Goal: Obtain resource: Obtain resource

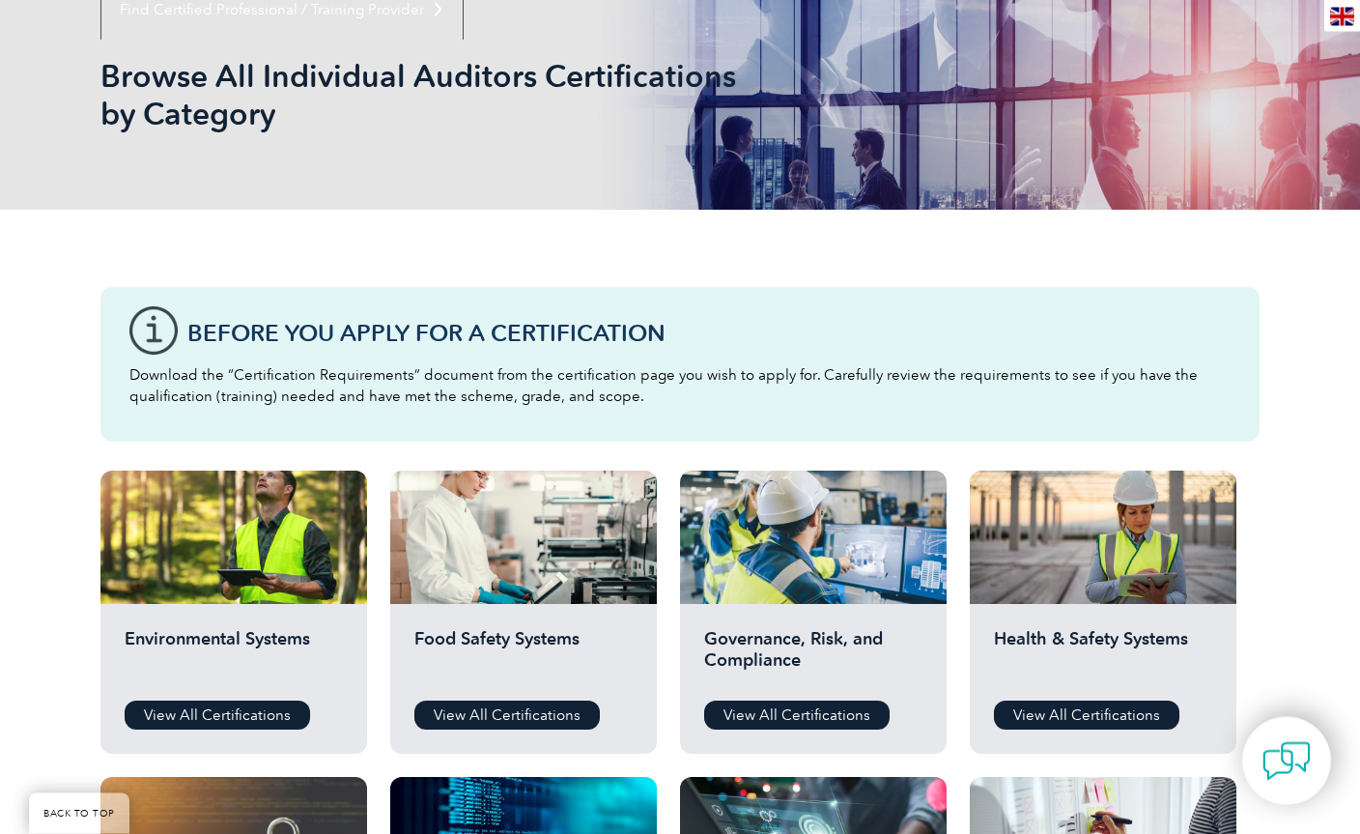
scroll to position [259, 0]
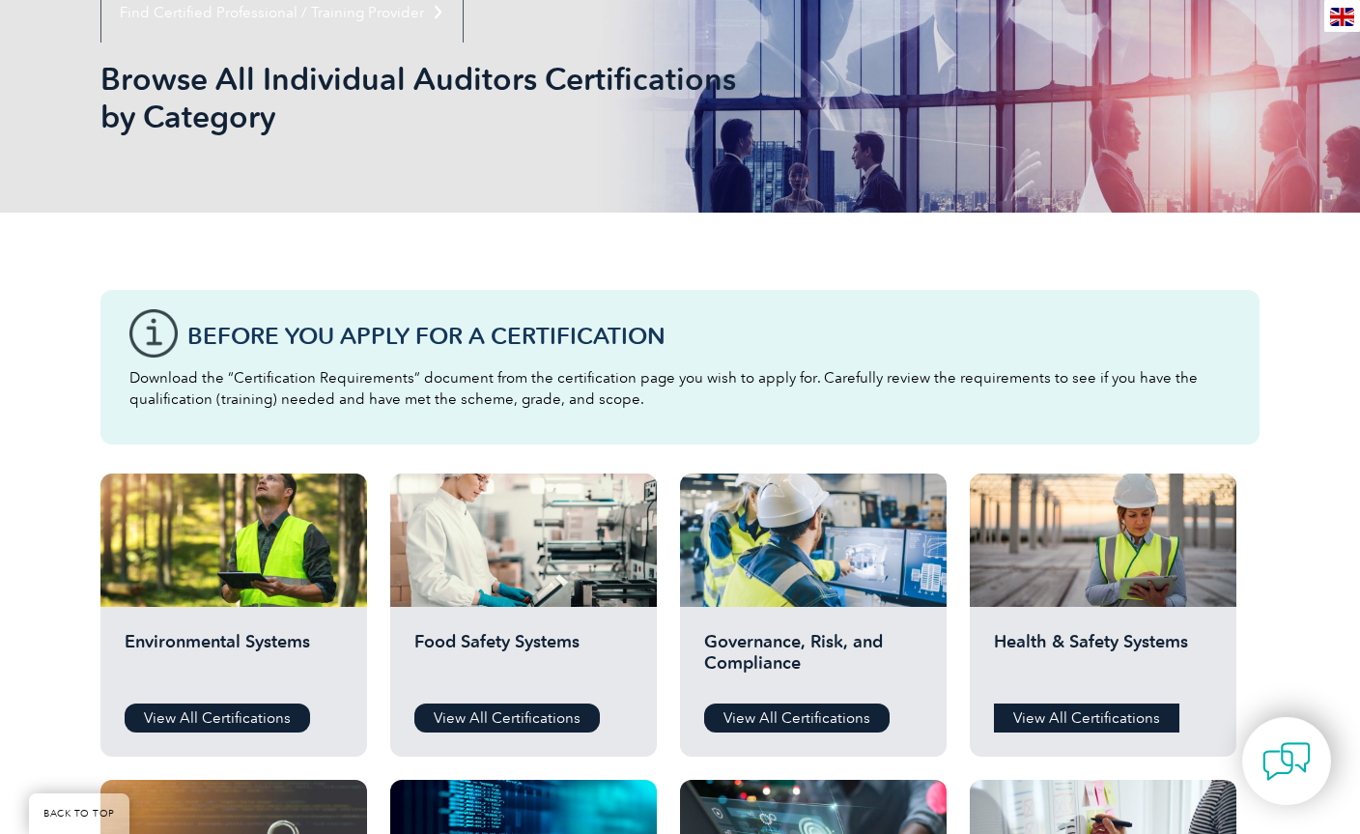
click at [1074, 731] on link "View All Certifications" at bounding box center [1086, 717] width 185 height 29
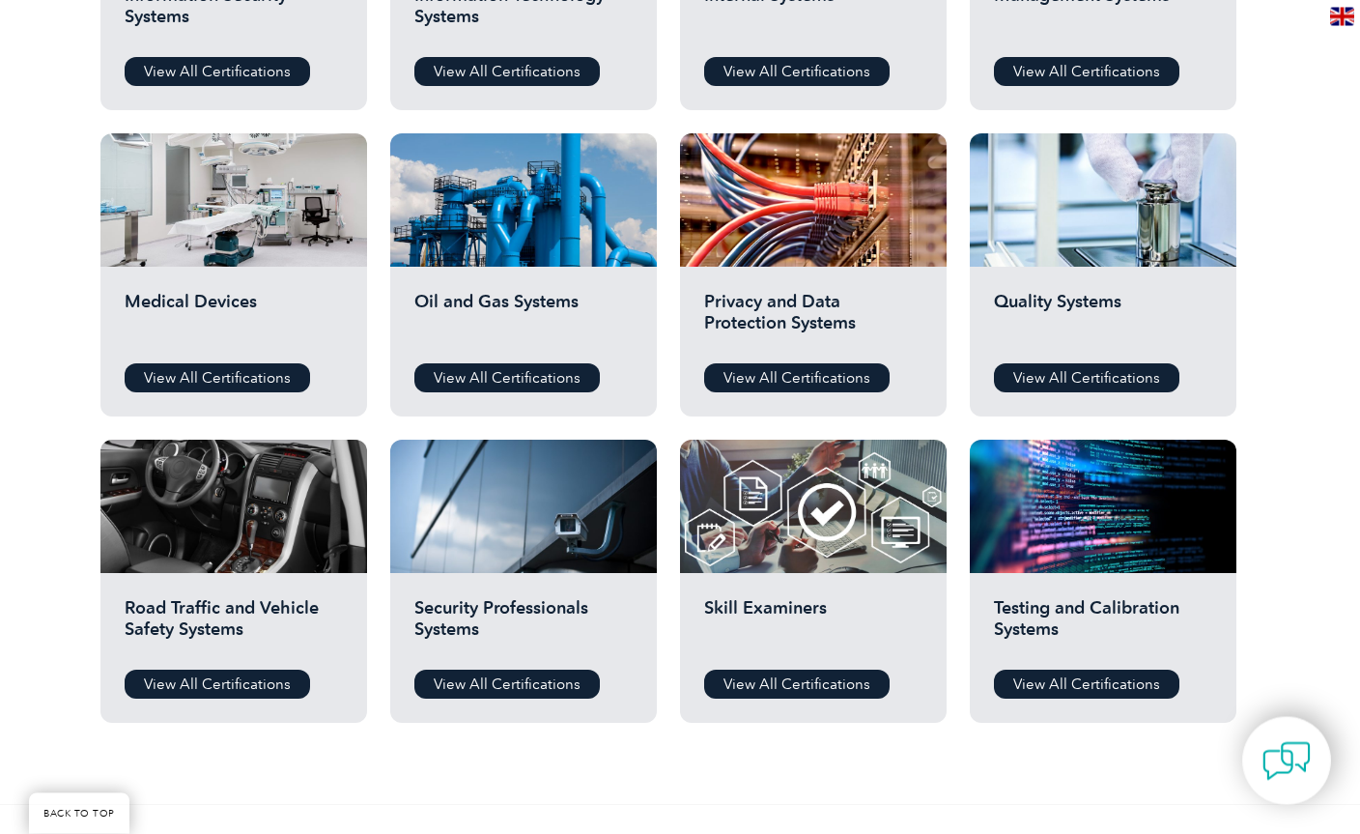
scroll to position [1214, 0]
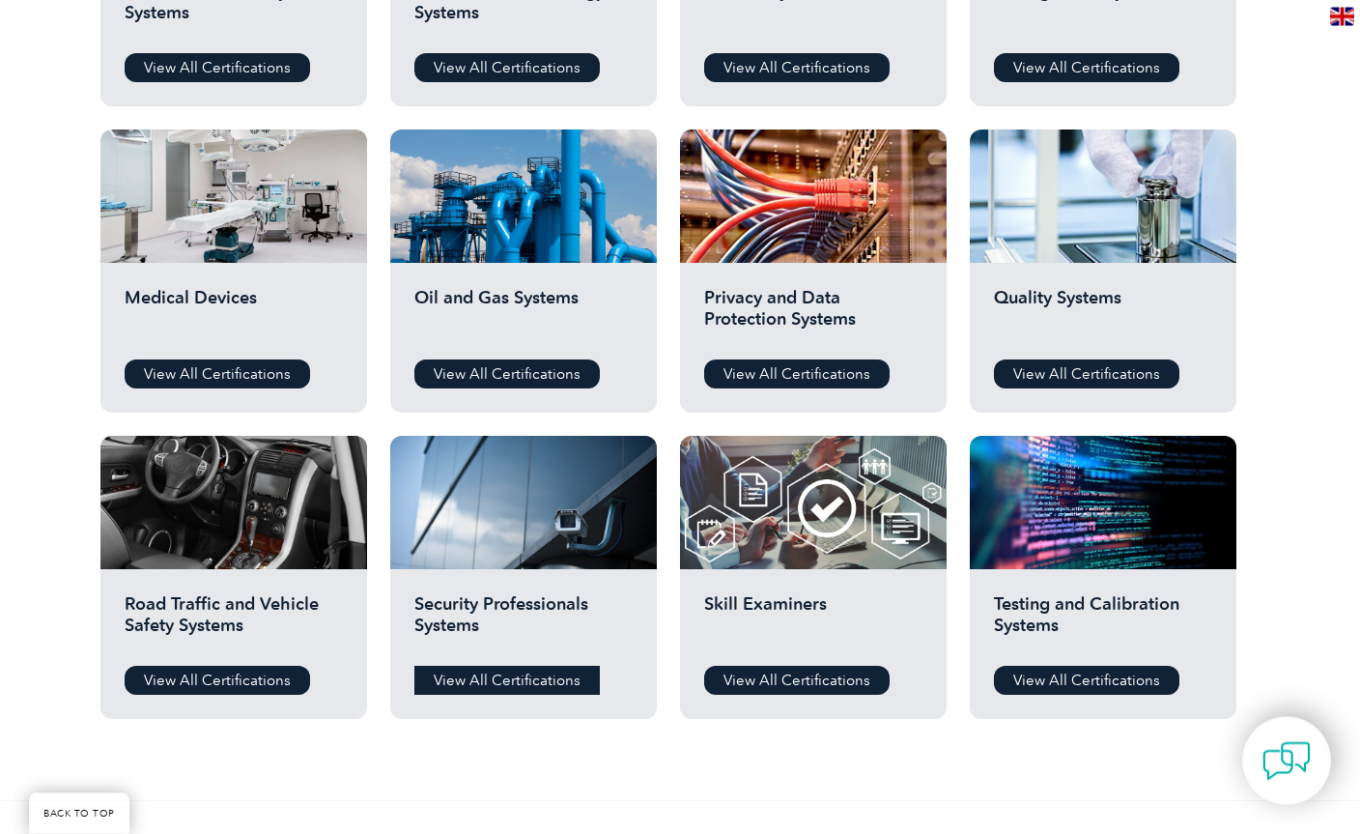
click at [488, 693] on link "View All Certifications" at bounding box center [506, 681] width 185 height 29
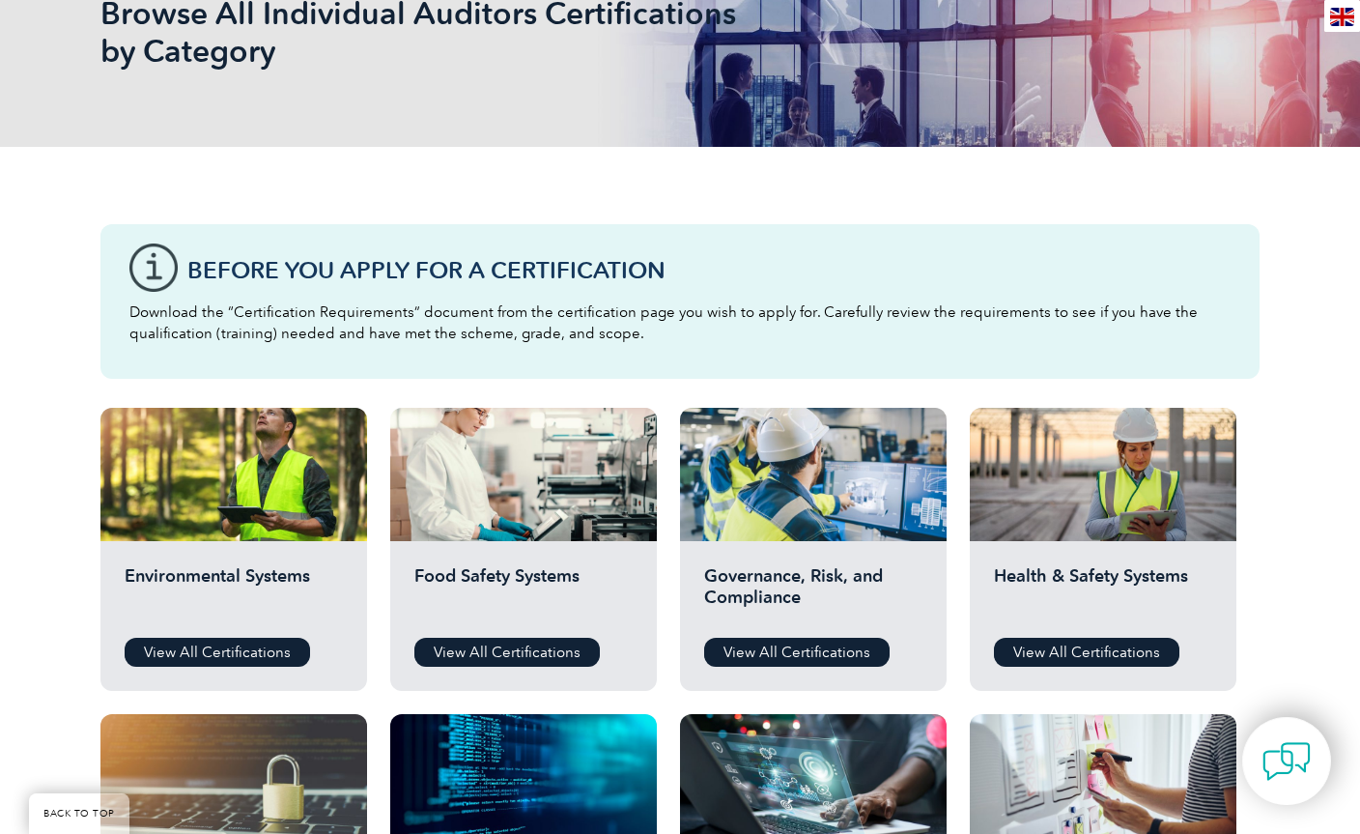
scroll to position [324, 0]
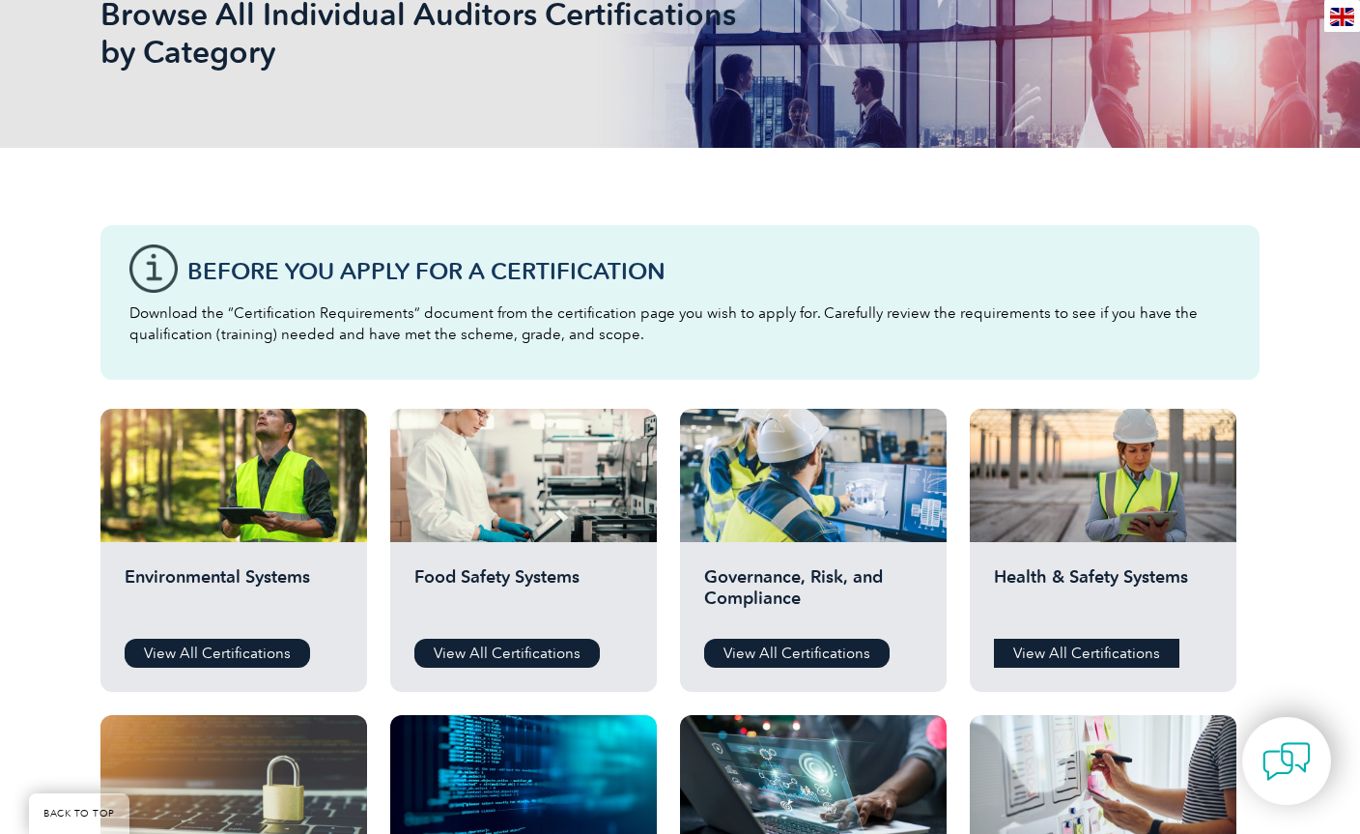
click at [1031, 650] on link "View All Certifications" at bounding box center [1086, 653] width 185 height 29
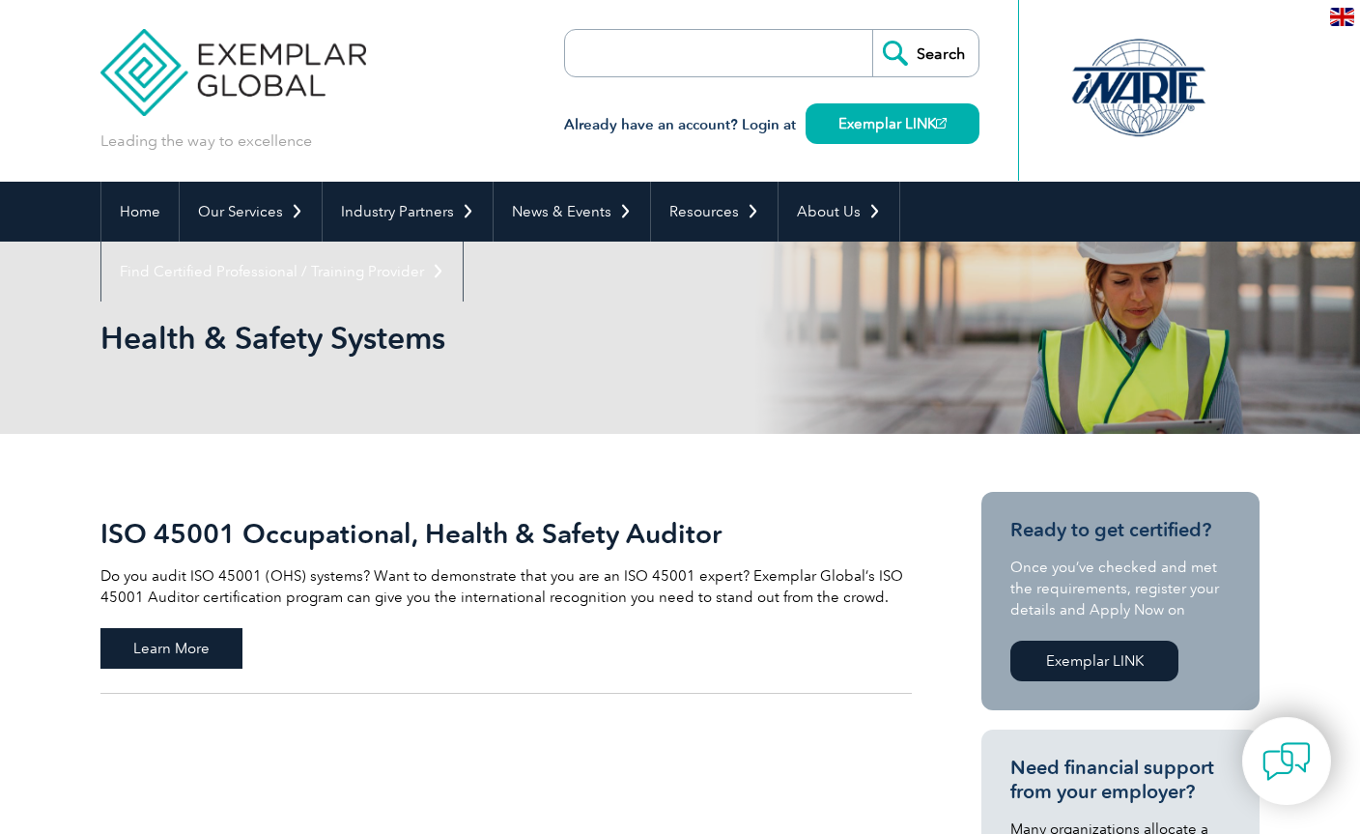
click at [200, 645] on span "Learn More" at bounding box center [171, 648] width 142 height 41
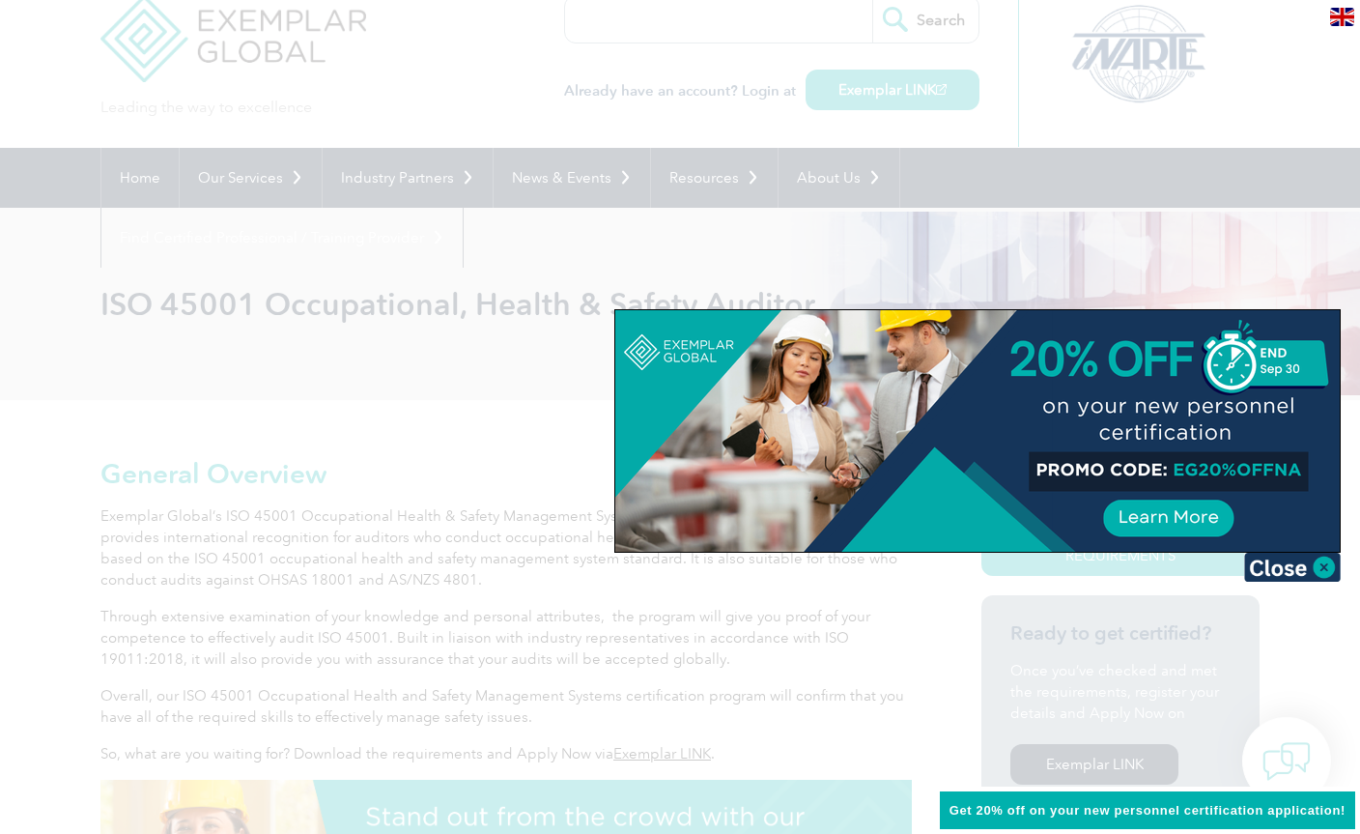
scroll to position [36, 0]
click at [1326, 575] on img at bounding box center [1292, 567] width 97 height 29
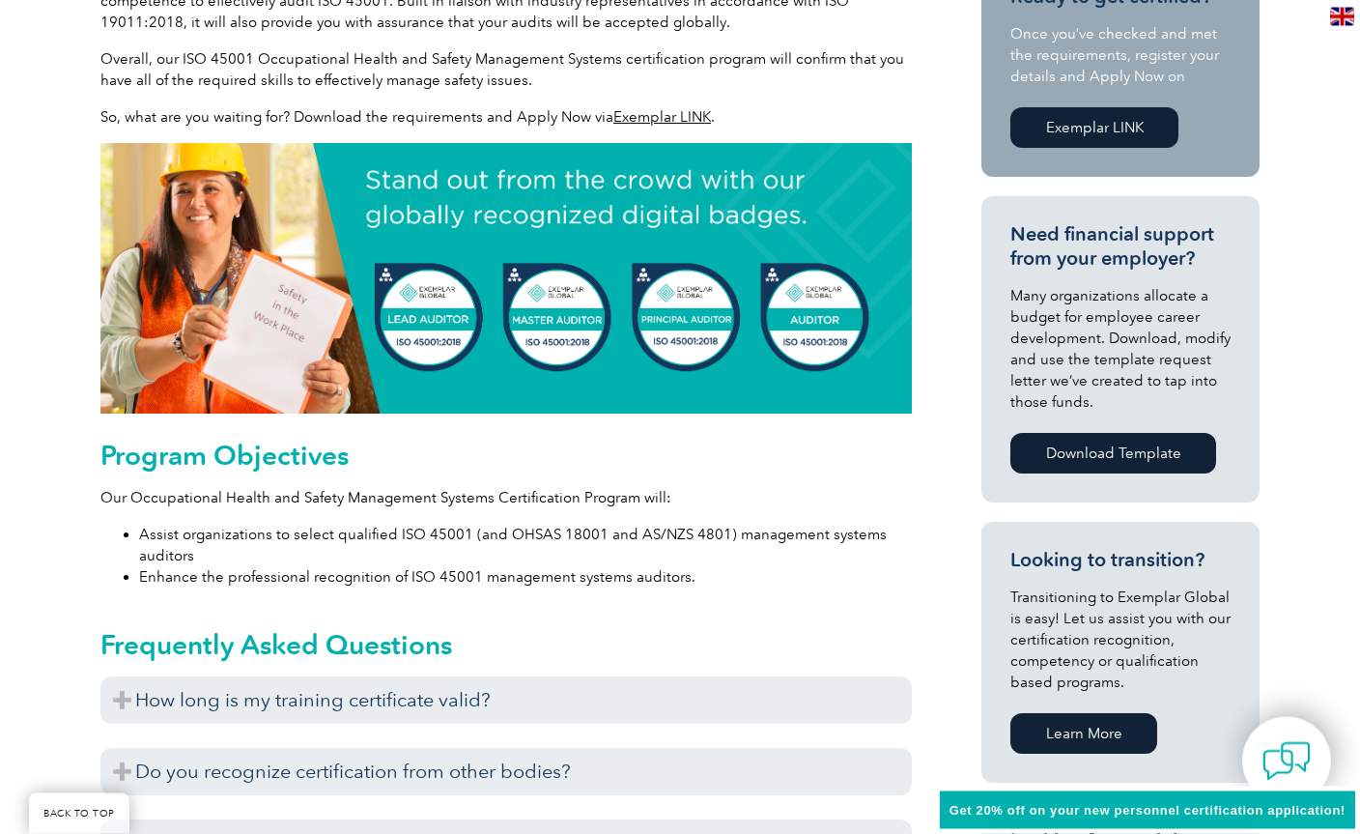
scroll to position [670, 0]
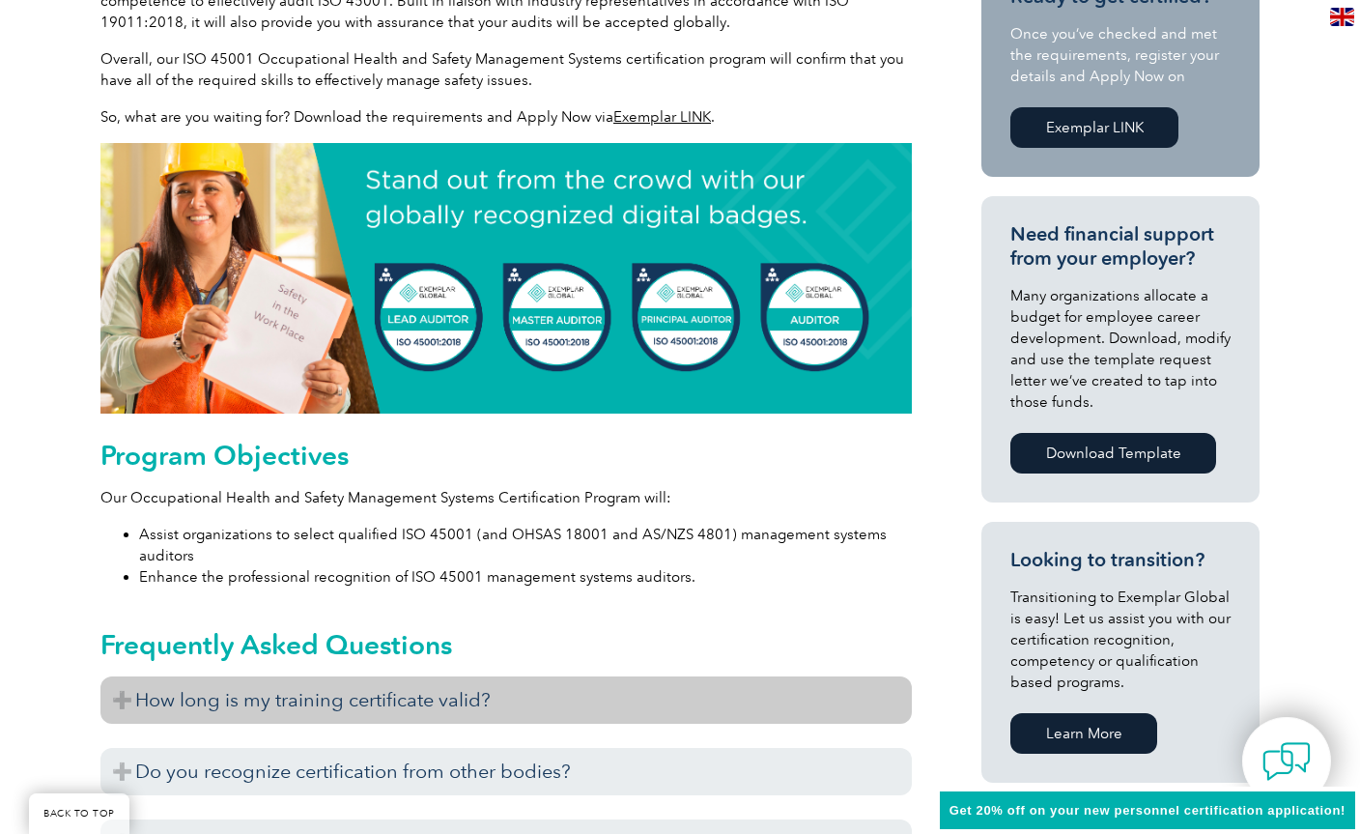
click at [584, 692] on h3 "How long is my training certificate valid?" at bounding box center [506, 699] width 812 height 47
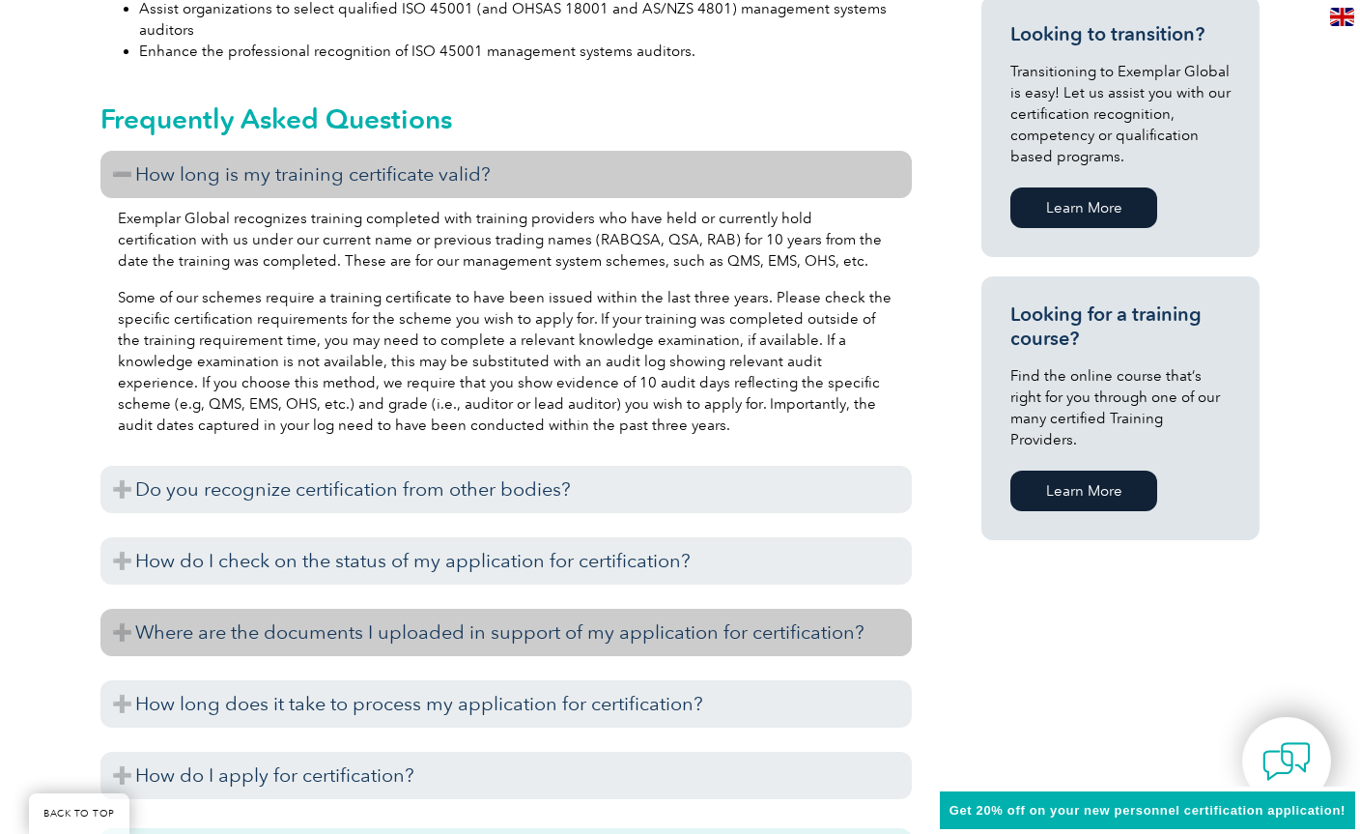
scroll to position [1232, 0]
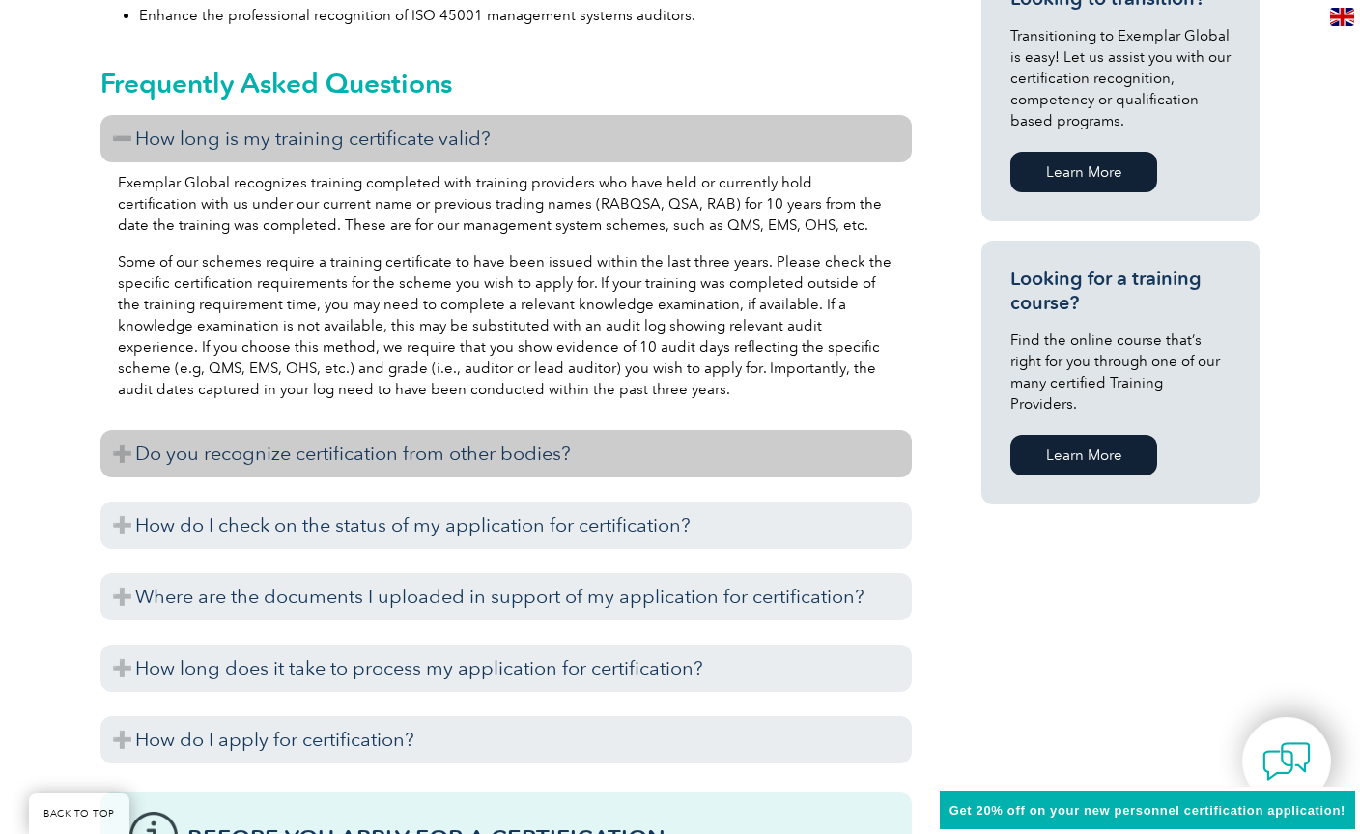
click at [523, 459] on h3 "Do you recognize certification from other bodies?" at bounding box center [506, 453] width 812 height 47
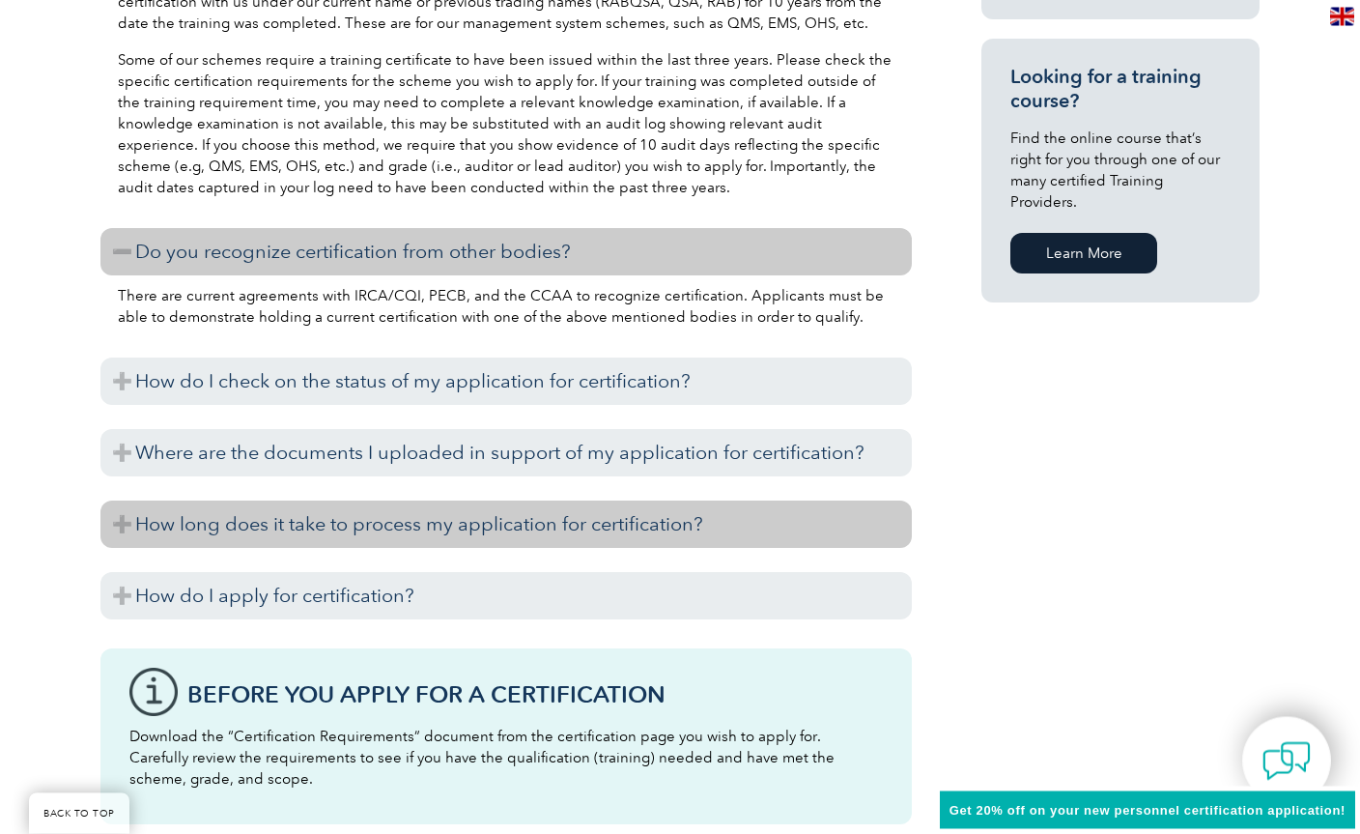
scroll to position [1434, 0]
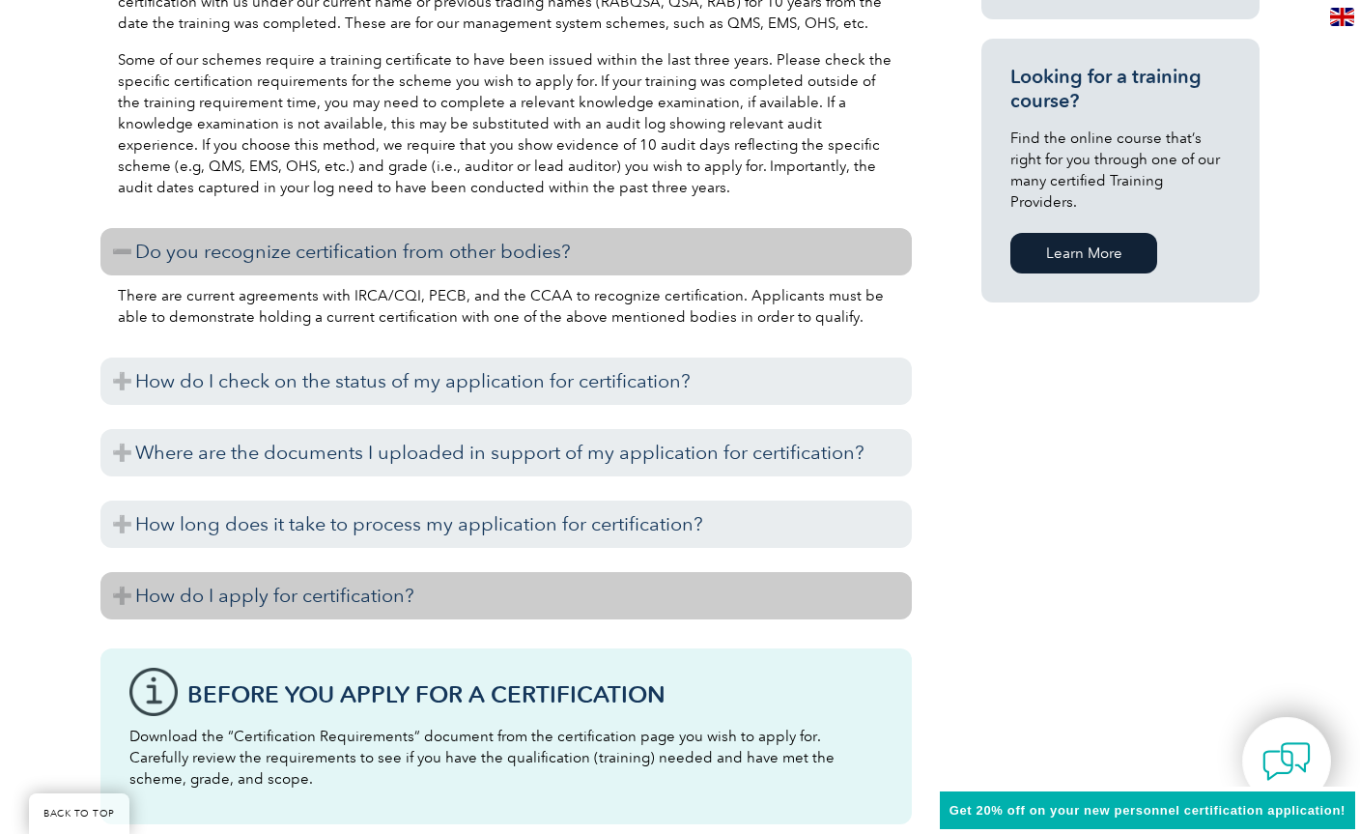
click at [463, 600] on h3 "How do I apply for certification?" at bounding box center [506, 595] width 812 height 47
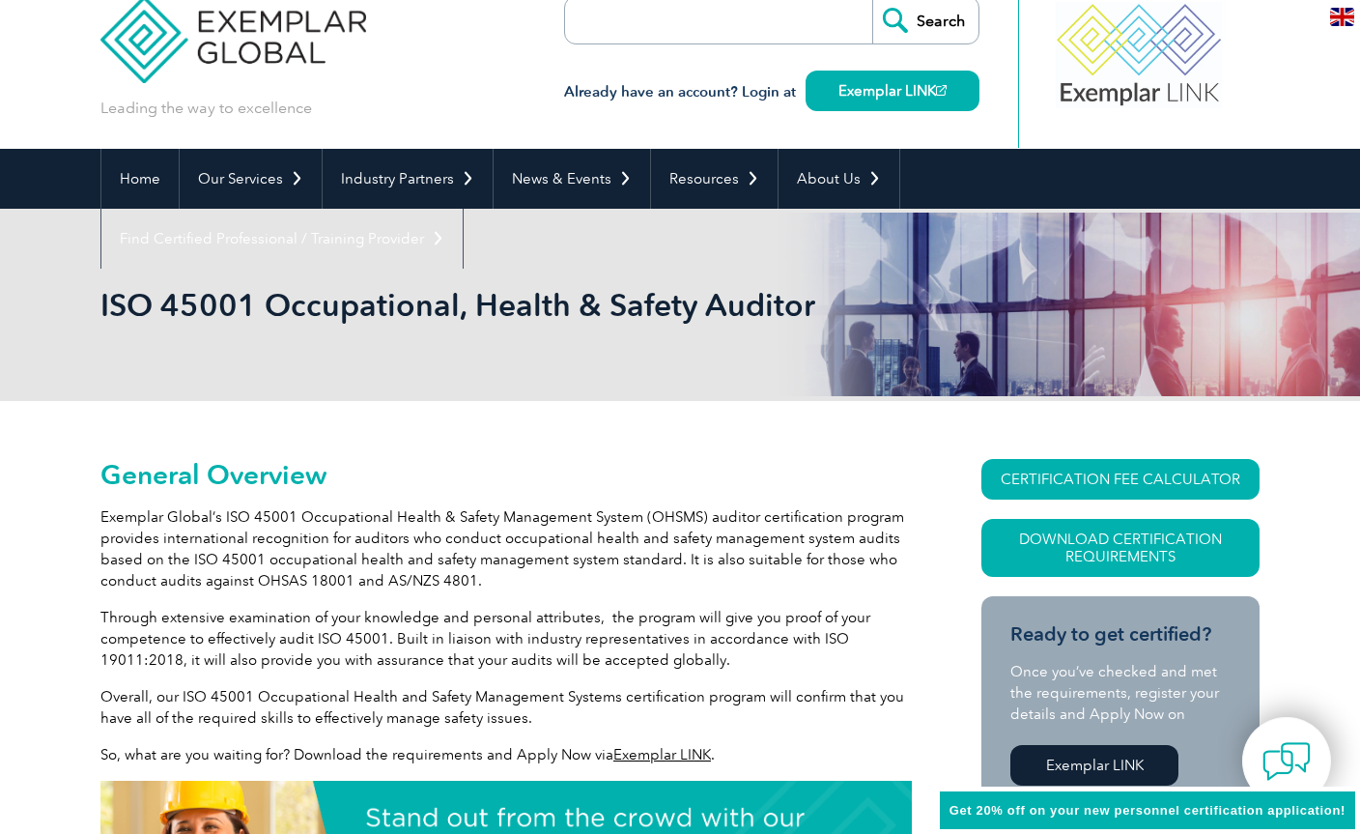
scroll to position [37, 0]
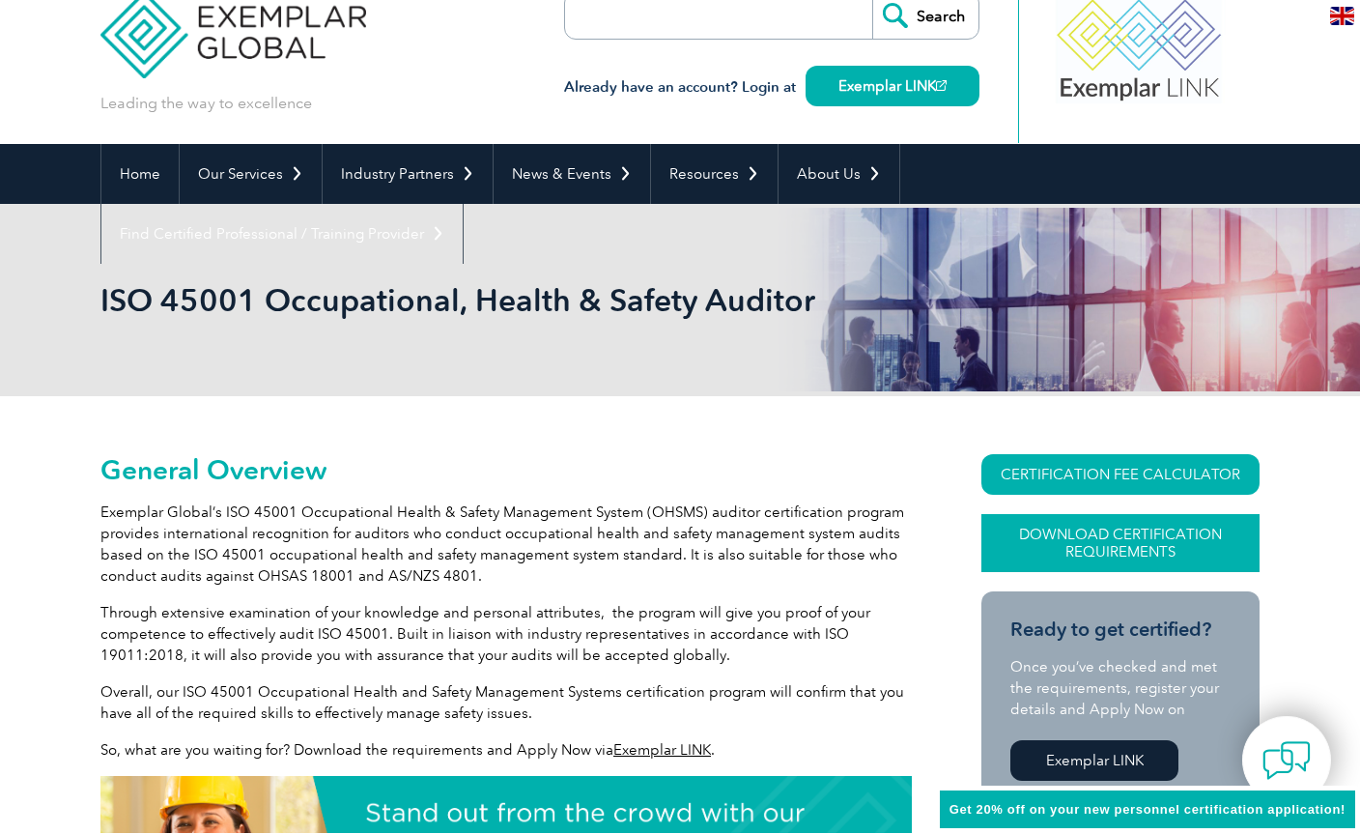
click at [1079, 543] on link "Download Certification Requirements" at bounding box center [1121, 544] width 278 height 58
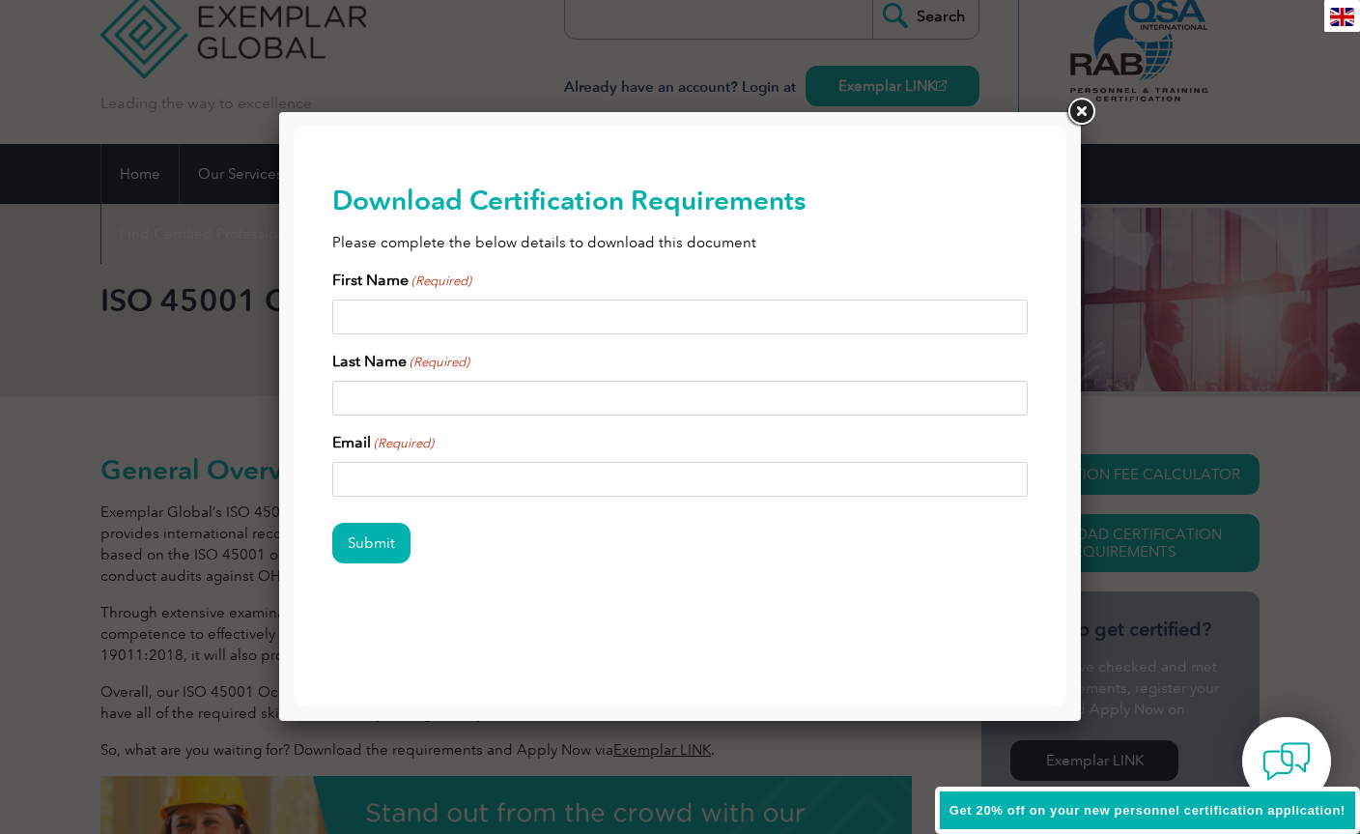
scroll to position [0, 0]
click at [435, 316] on input "First Name (Required)" at bounding box center [680, 316] width 696 height 35
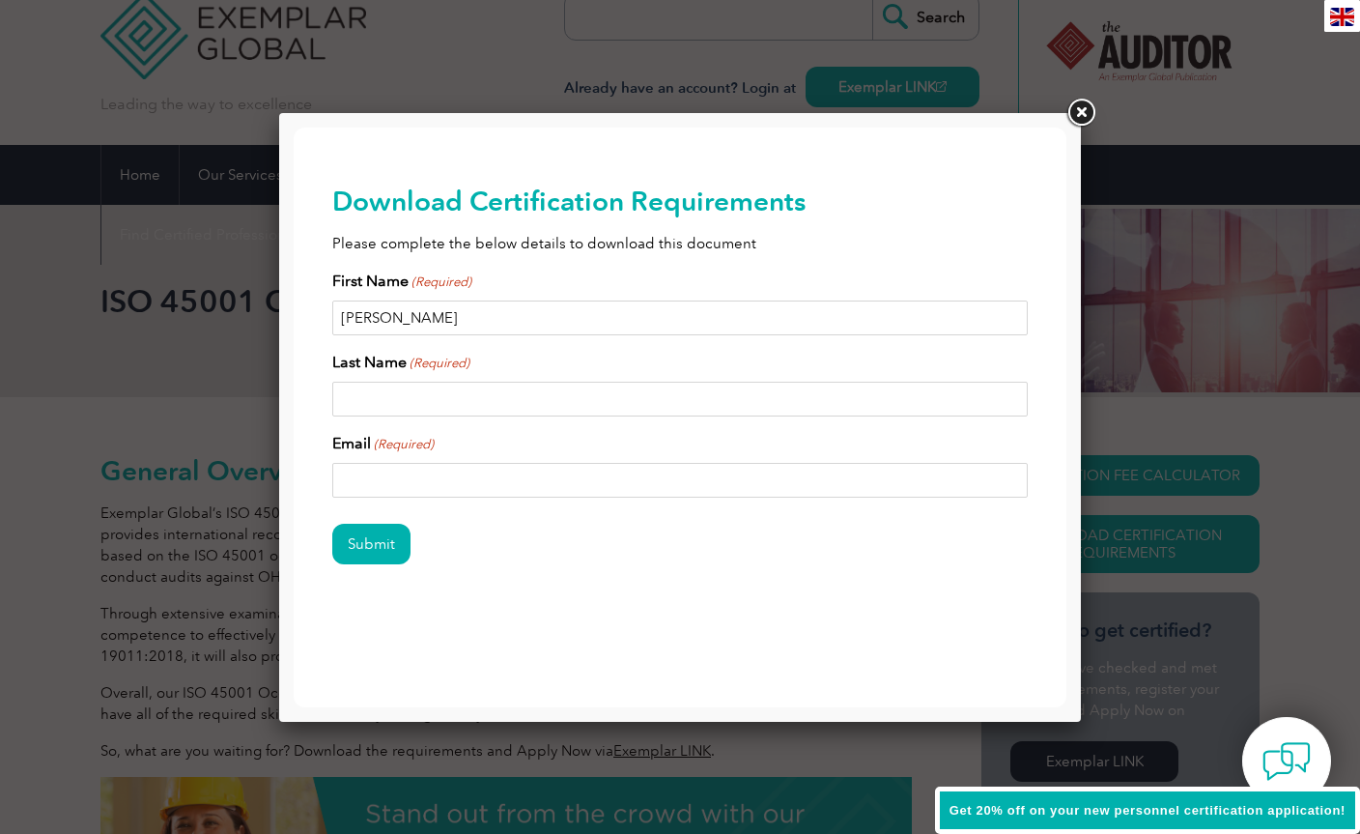
type input "[PERSON_NAME]"
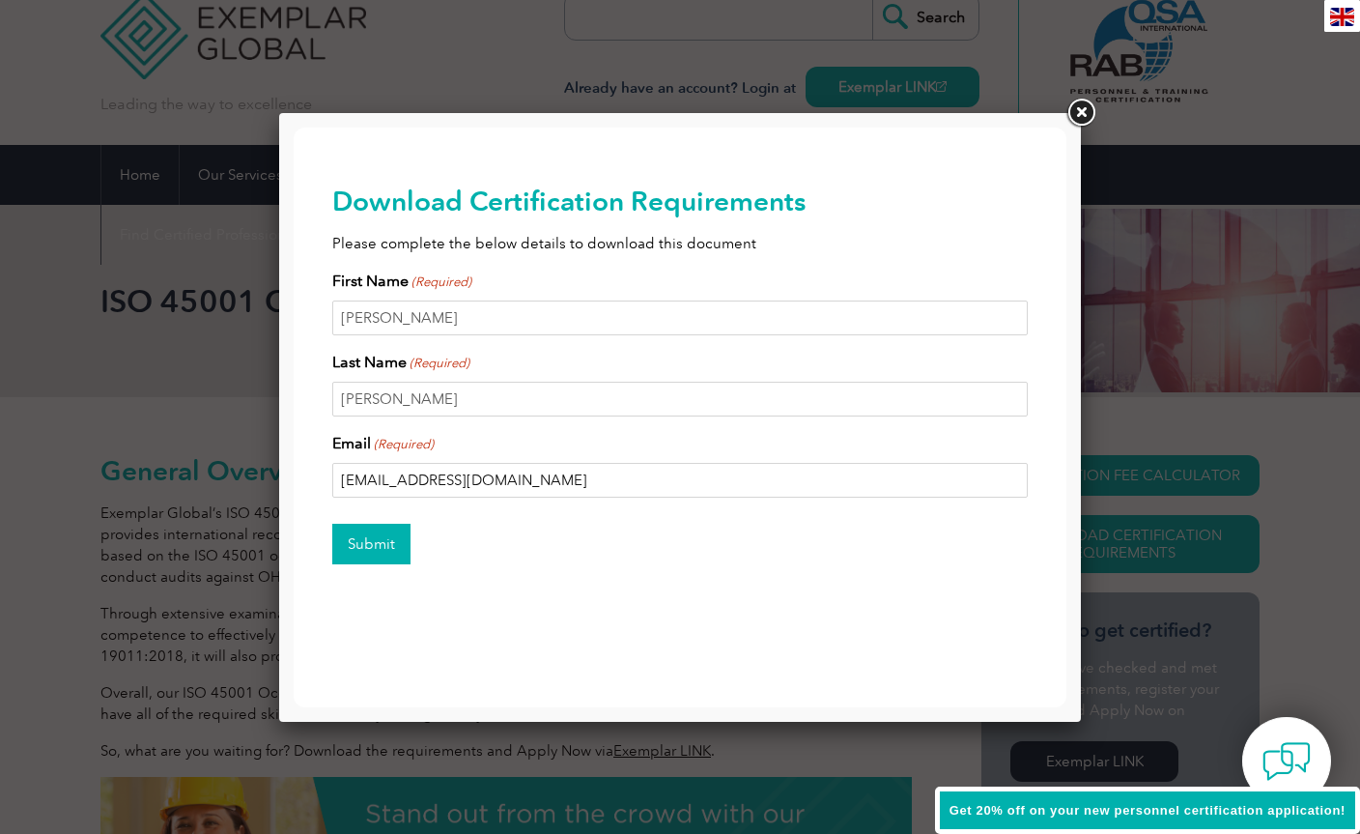
type input "[EMAIL_ADDRESS][DOMAIN_NAME]"
click at [369, 555] on input "Submit" at bounding box center [371, 544] width 78 height 41
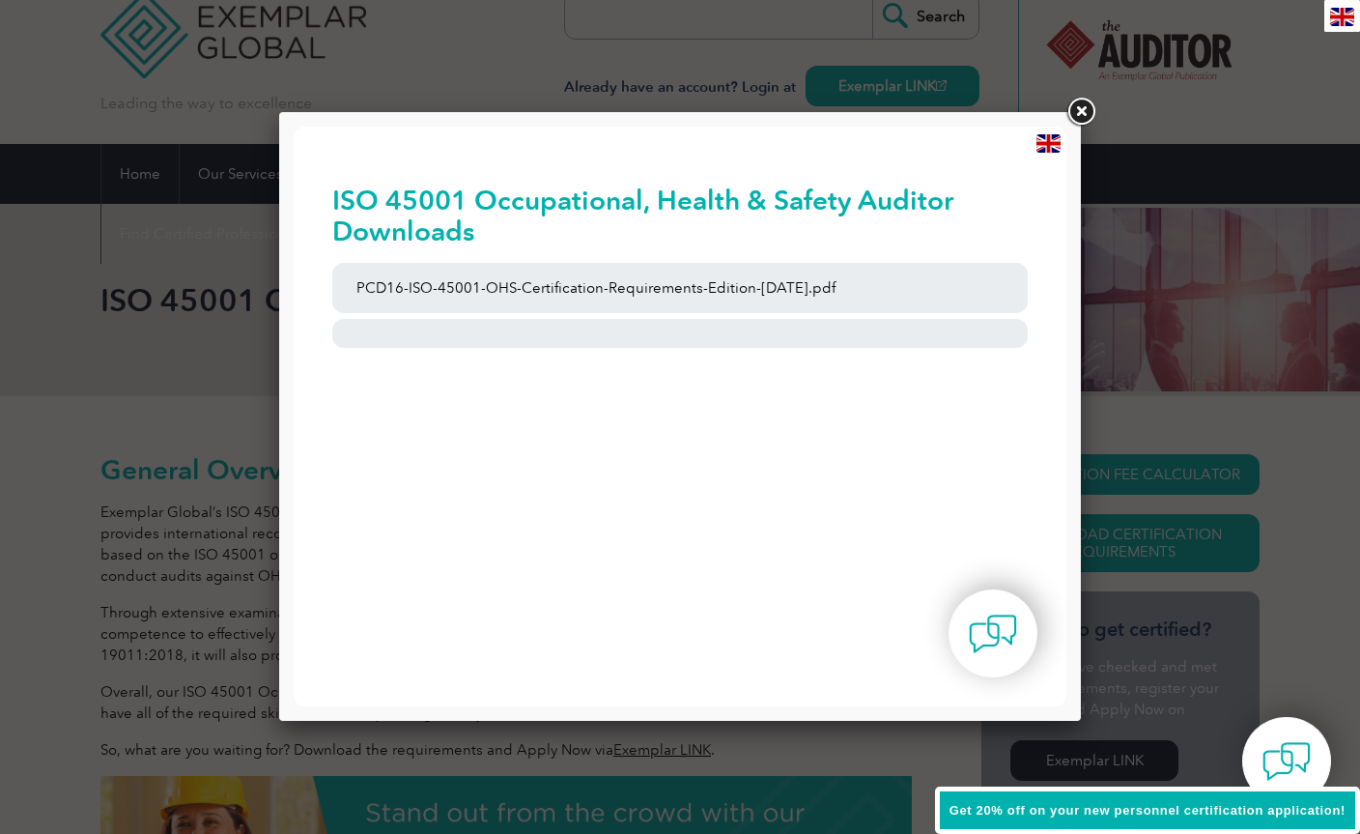
scroll to position [0, 0]
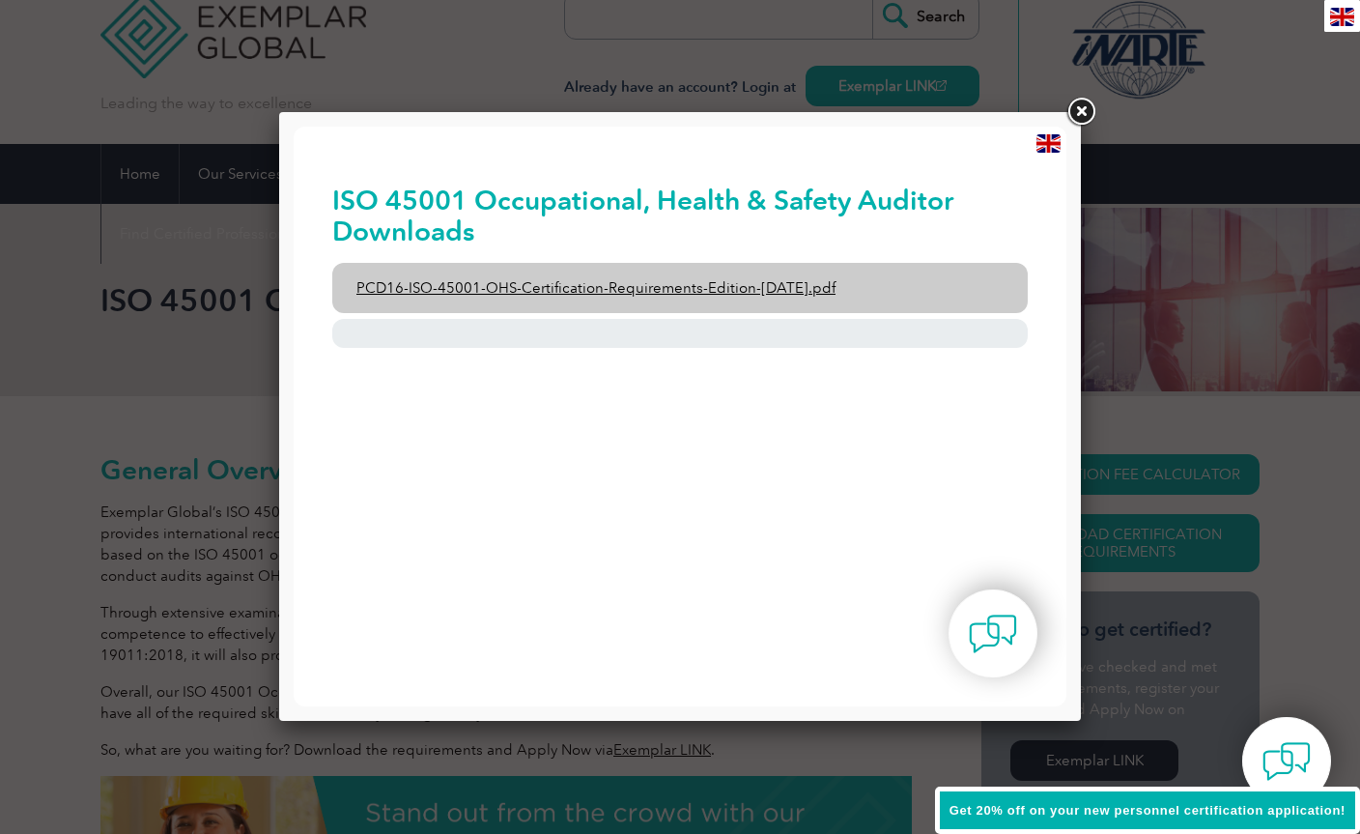
click at [721, 287] on link "PCD16-ISO-45001-OHS-Certification-Requirements-Edition-[DATE].pdf" at bounding box center [680, 288] width 696 height 50
